Goal: Transaction & Acquisition: Download file/media

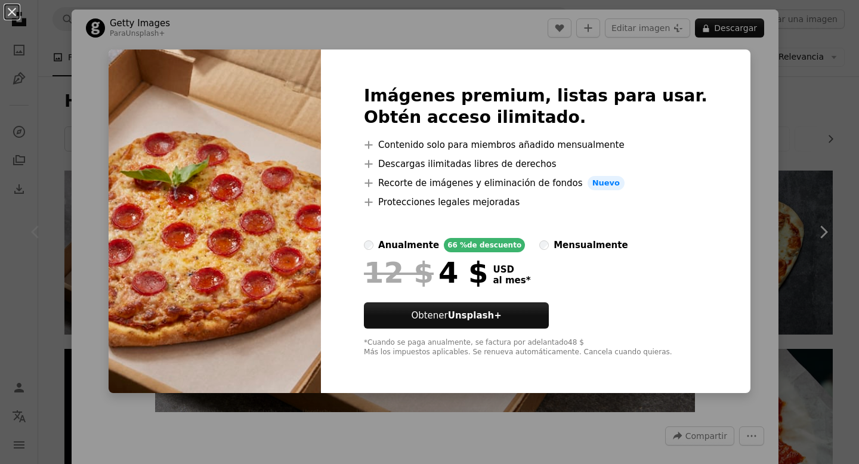
scroll to position [31, 0]
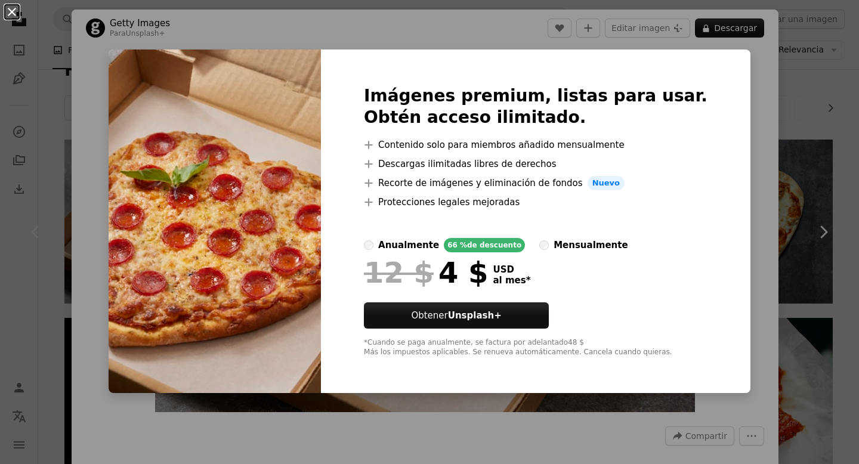
click at [11, 13] on button "An X shape" at bounding box center [12, 12] width 14 height 14
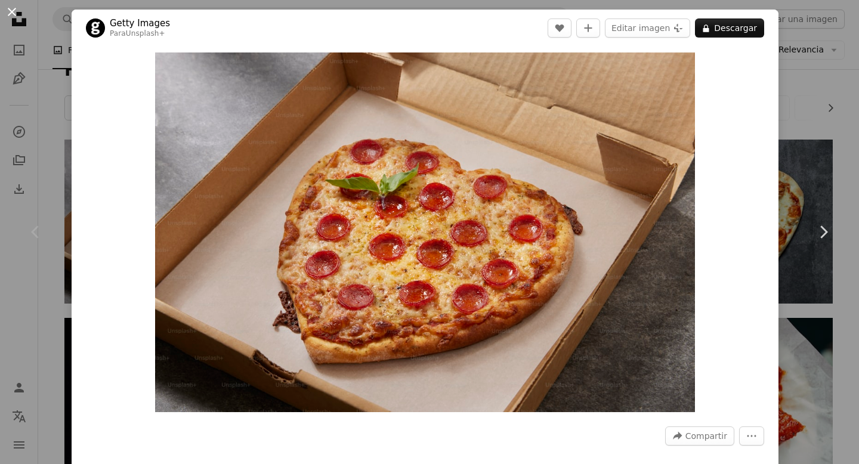
click at [15, 16] on button "An X shape" at bounding box center [12, 12] width 14 height 14
